Goal: Book appointment/travel/reservation

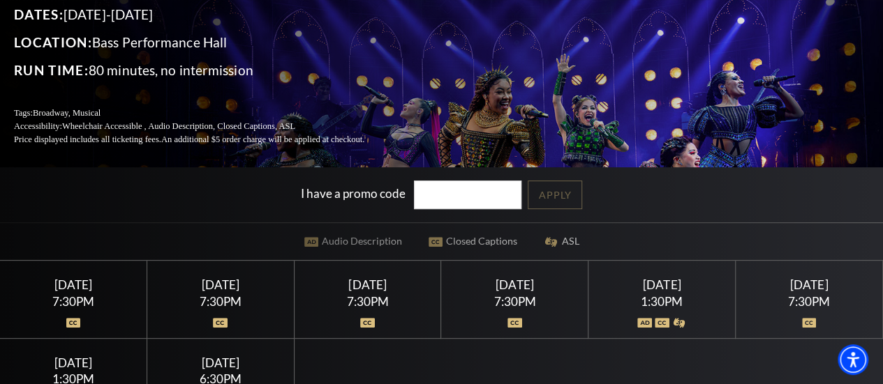
scroll to position [209, 0]
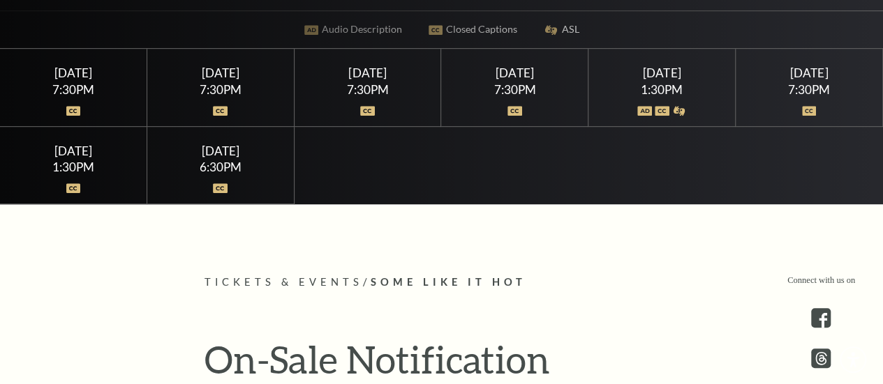
scroll to position [380, 0]
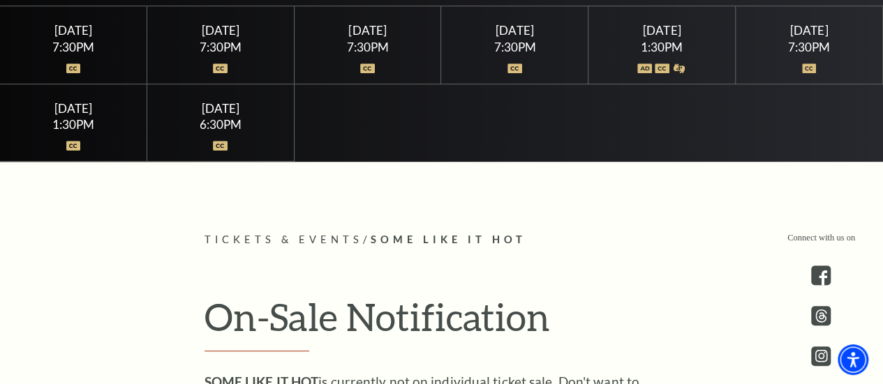
drag, startPoint x: 564, startPoint y: 274, endPoint x: 574, endPoint y: 273, distance: 9.9
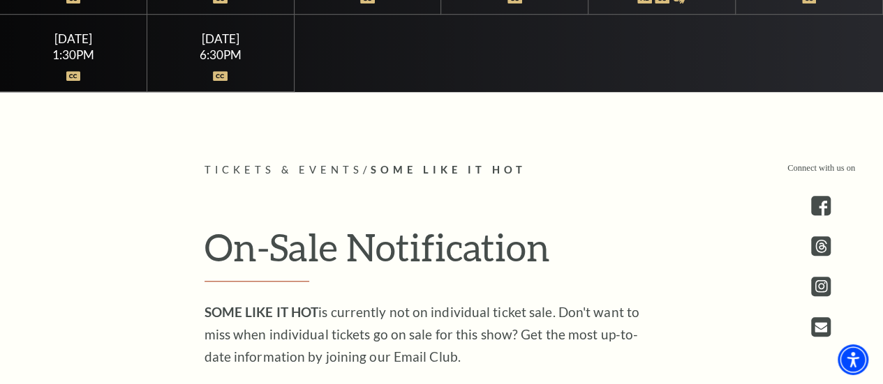
scroll to position [311, 0]
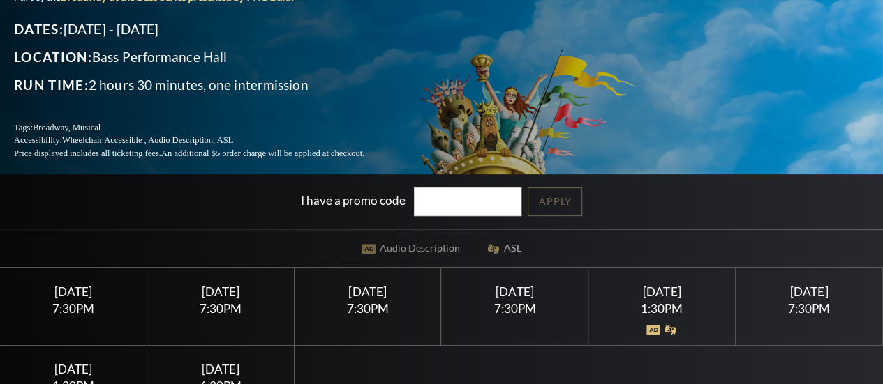
scroll to position [349, 0]
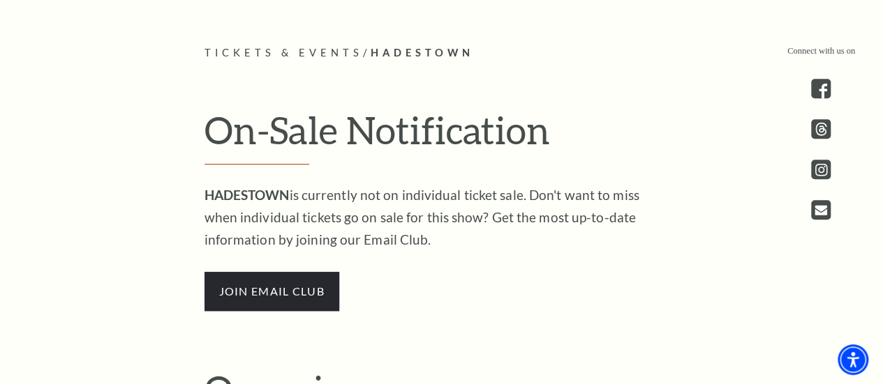
scroll to position [380, 0]
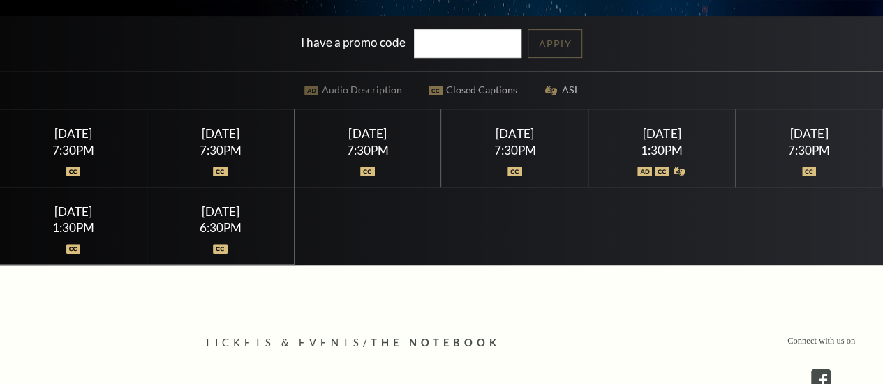
scroll to position [349, 0]
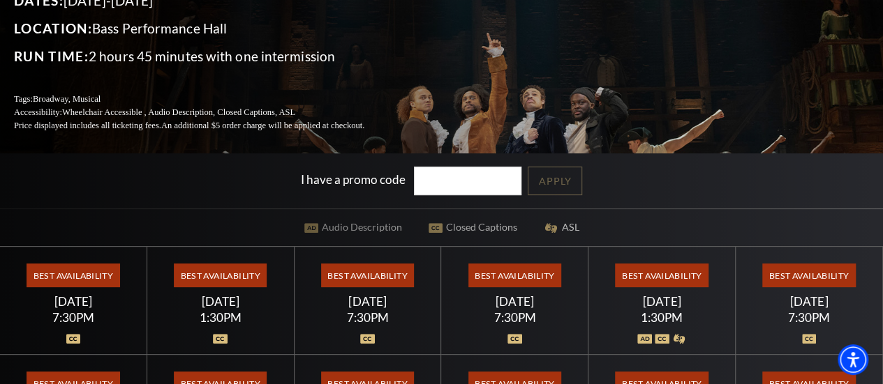
scroll to position [279, 0]
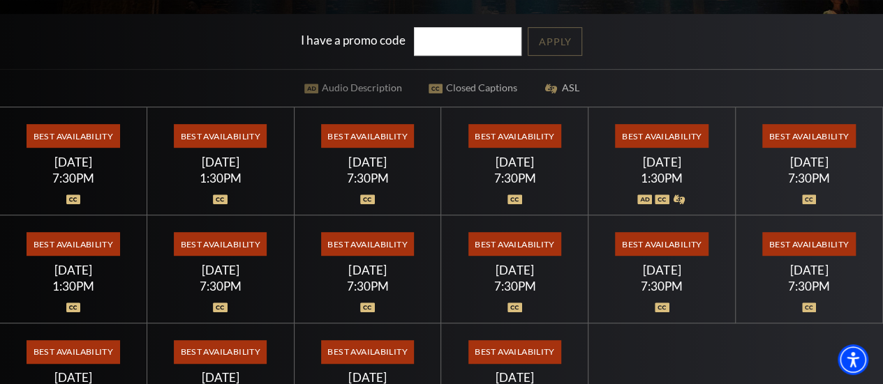
click at [95, 184] on div "7:30PM" at bounding box center [73, 178] width 113 height 12
click at [68, 135] on span "Best Availability" at bounding box center [73, 136] width 93 height 24
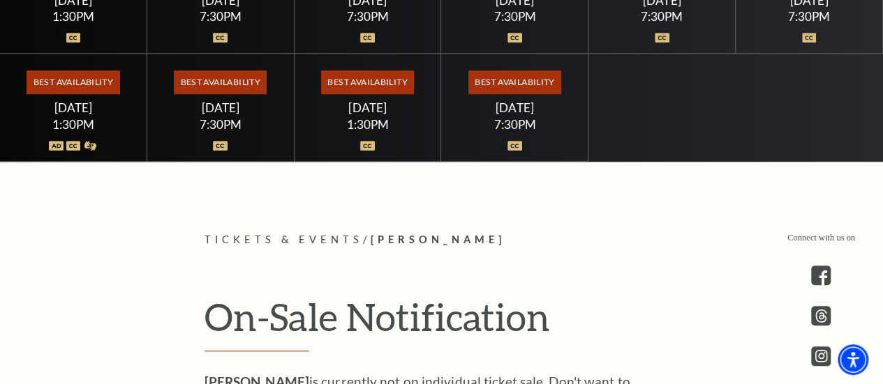
drag, startPoint x: 557, startPoint y: 225, endPoint x: 695, endPoint y: 203, distance: 140.0
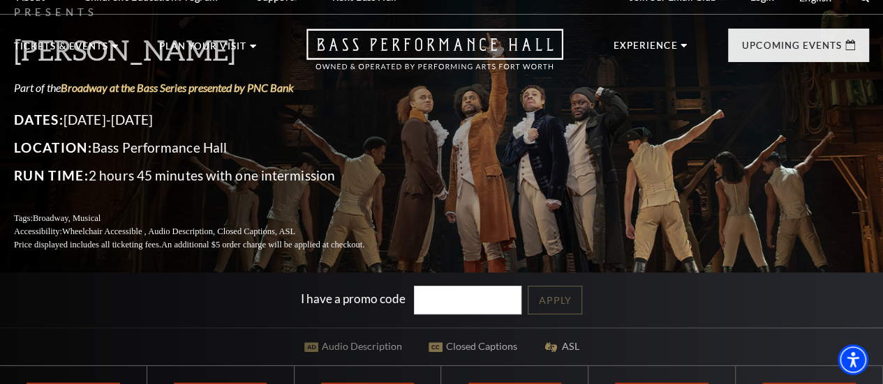
scroll to position [0, 0]
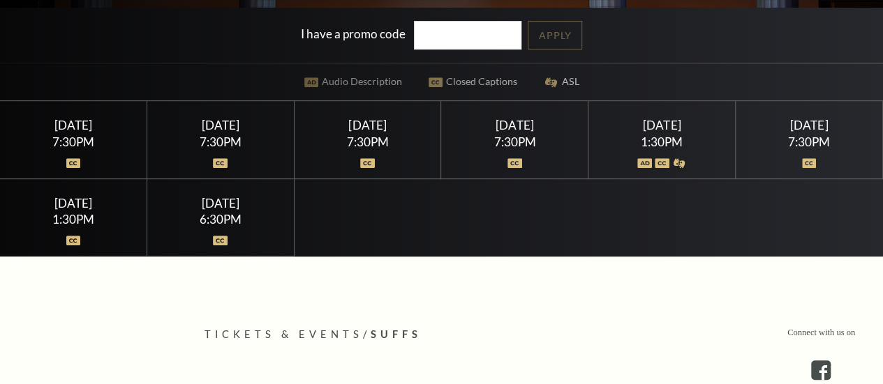
scroll to position [349, 0]
